Goal: Information Seeking & Learning: Learn about a topic

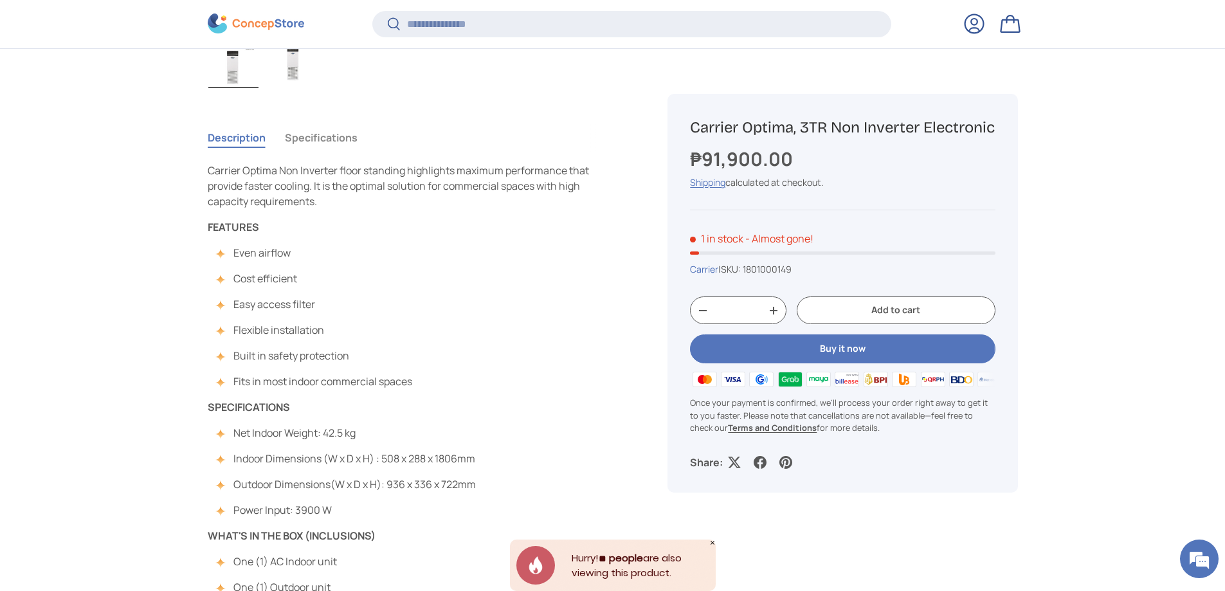
scroll to position [641, 0]
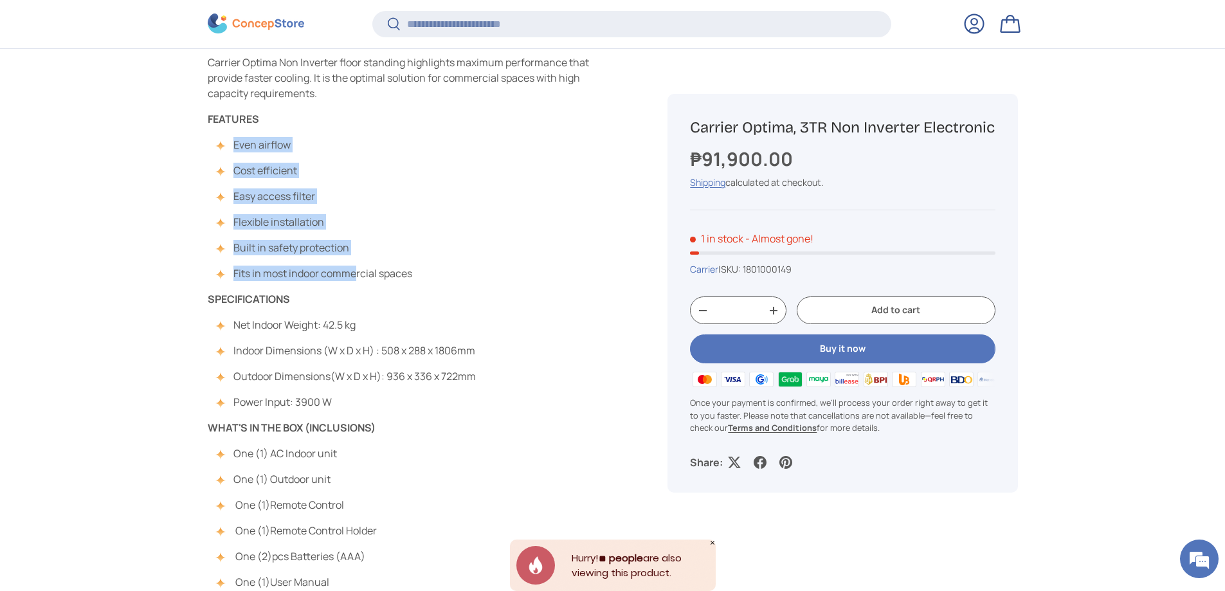
drag, startPoint x: 212, startPoint y: 134, endPoint x: 138, endPoint y: 111, distance: 77.5
click at [344, 245] on div "Carrier Optima Non Inverter floor standing highlights maximum performance that …" at bounding box center [407, 448] width 399 height 787
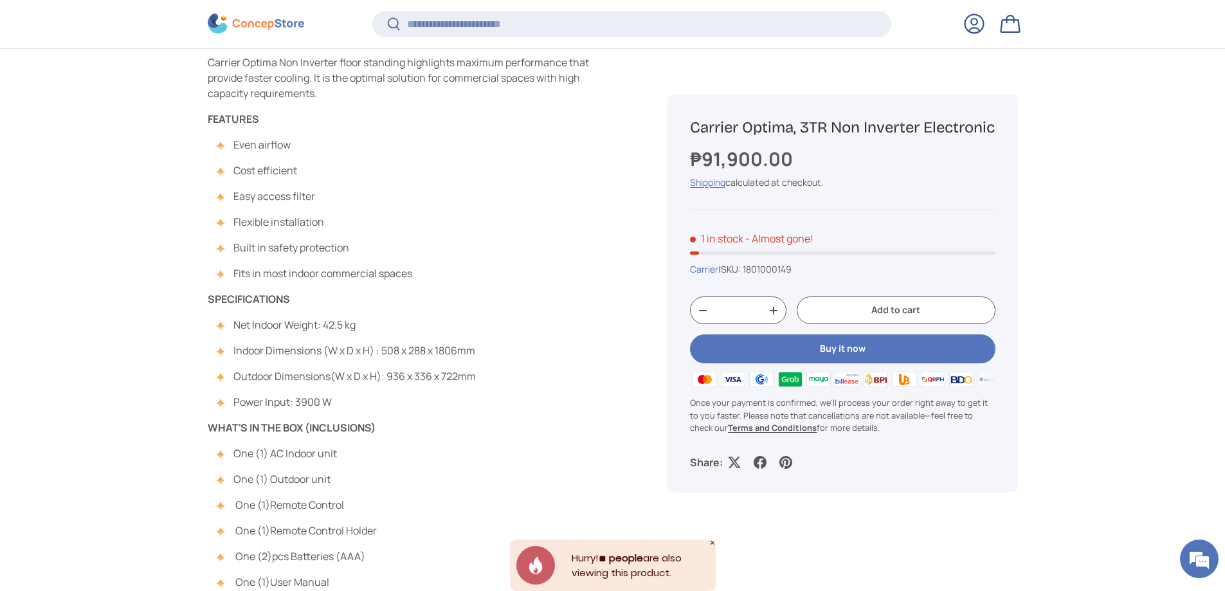
click at [192, 113] on main "Home Carrier Optima, 3TR Non Inverter Electronic Previous Next Loading... Load …" at bounding box center [612, 286] width 1225 height 1638
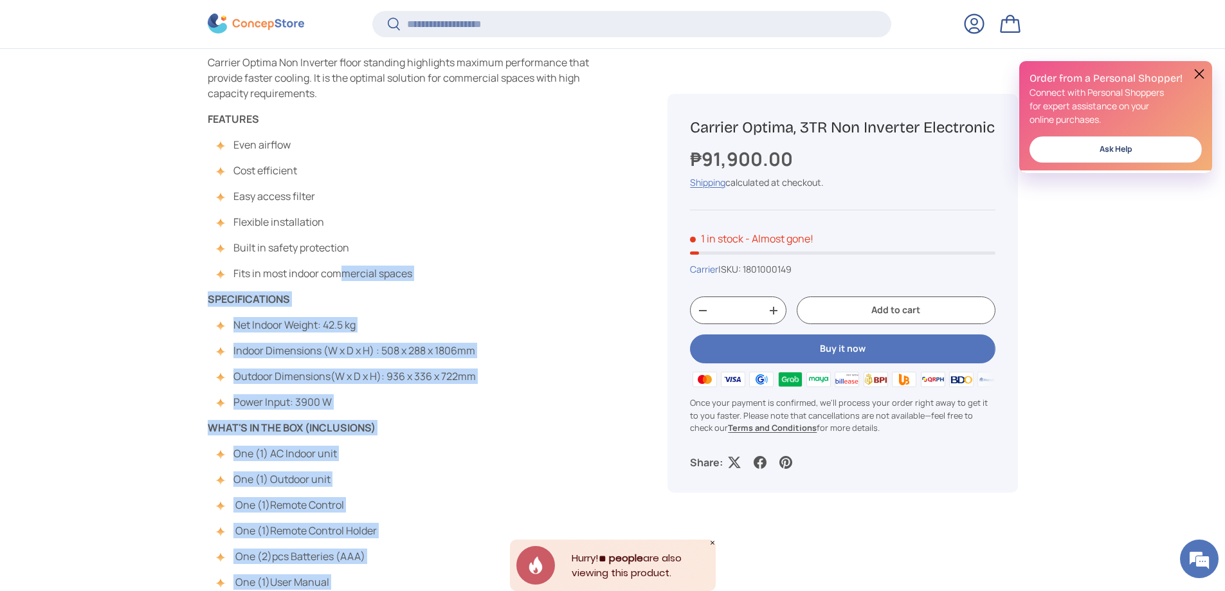
drag, startPoint x: 196, startPoint y: 115, endPoint x: 356, endPoint y: 259, distance: 215.4
click at [337, 262] on main "Home Carrier Optima, 3TR Non Inverter Electronic Previous Next Loading... Load …" at bounding box center [612, 286] width 1225 height 1638
click at [382, 260] on ul "Even airflow Cost efficient Easy access filter Flexible installation Built in s…" at bounding box center [310, 209] width 205 height 144
click at [416, 268] on div "Carrier Optima Non Inverter floor standing highlights maximum performance that …" at bounding box center [407, 448] width 399 height 787
click at [410, 270] on li "Fits in most indoor commercial spaces" at bounding box center [317, 273] width 192 height 15
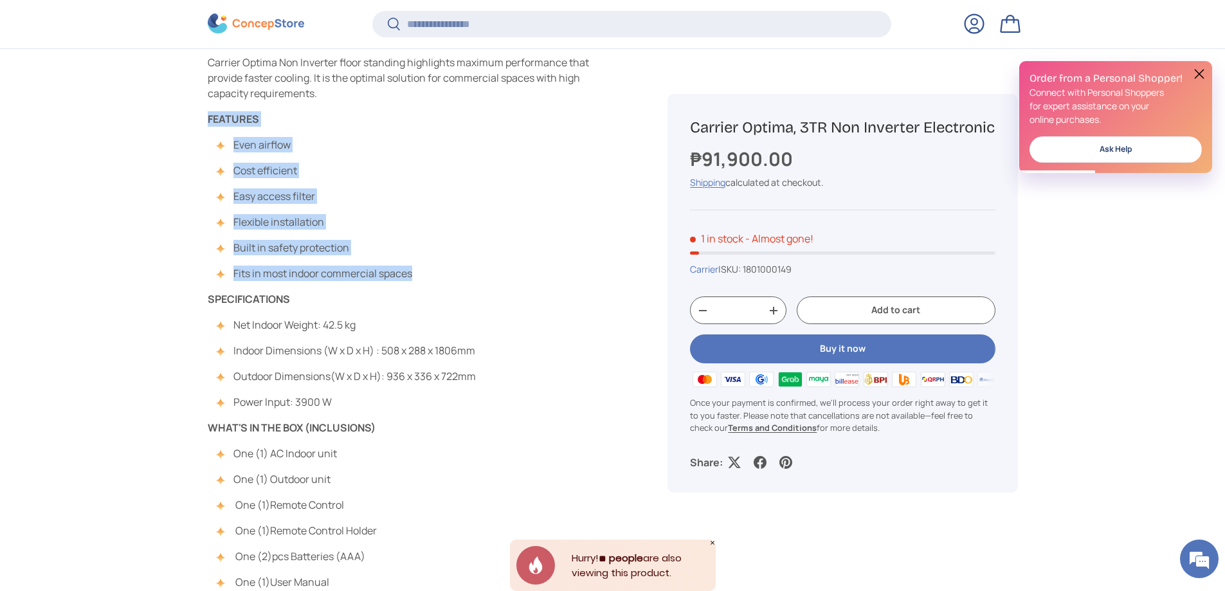
drag, startPoint x: 407, startPoint y: 274, endPoint x: 207, endPoint y: 115, distance: 255.9
click at [208, 115] on div "Carrier Optima Non Inverter floor standing highlights maximum performance that …" at bounding box center [407, 448] width 399 height 787
copy div "FEATURES Even airflow Cost efficient Easy access filter Flexible installation B…"
